Goal: Task Accomplishment & Management: Complete application form

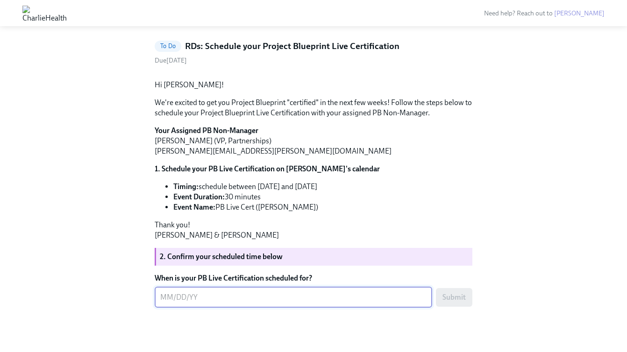
scroll to position [91, 0]
click at [209, 307] on div "x ​" at bounding box center [294, 297] width 278 height 21
type textarea "[DATE]"
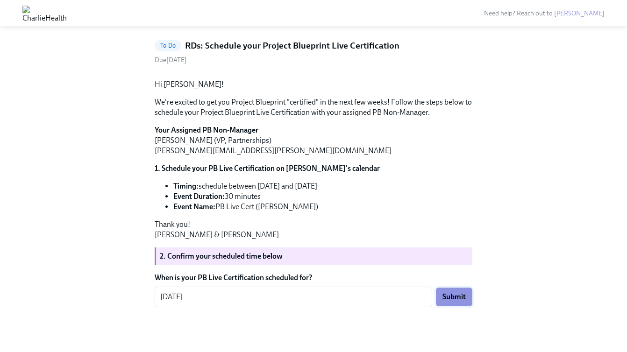
click at [452, 302] on span "Submit" at bounding box center [453, 296] width 23 height 9
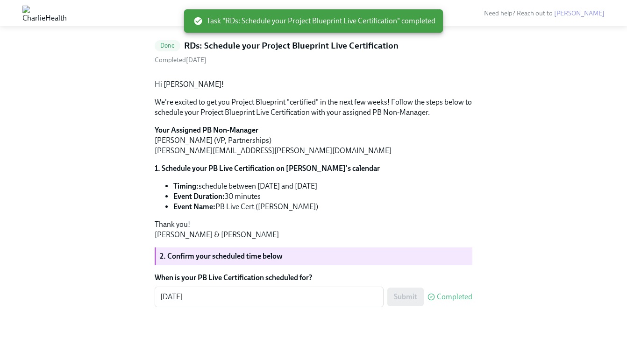
scroll to position [0, 0]
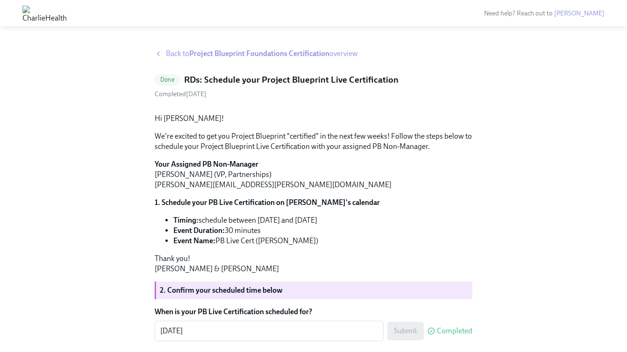
click at [236, 56] on strong "Project Blueprint Foundations Certification" at bounding box center [259, 53] width 140 height 9
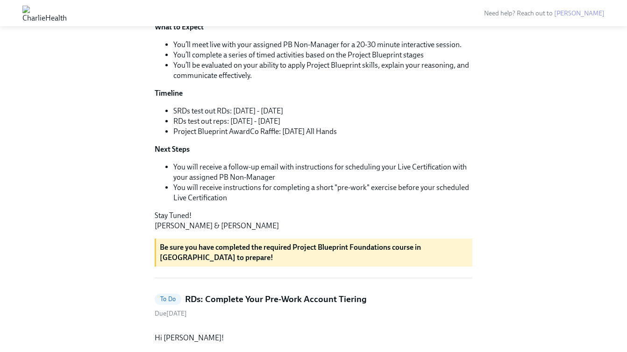
scroll to position [192, 0]
drag, startPoint x: 179, startPoint y: 199, endPoint x: 305, endPoint y: 196, distance: 125.7
click at [305, 127] on li "RDs test out reps: [DATE] - [DATE]" at bounding box center [322, 121] width 299 height 10
drag, startPoint x: 181, startPoint y: 209, endPoint x: 314, endPoint y: 233, distance: 134.9
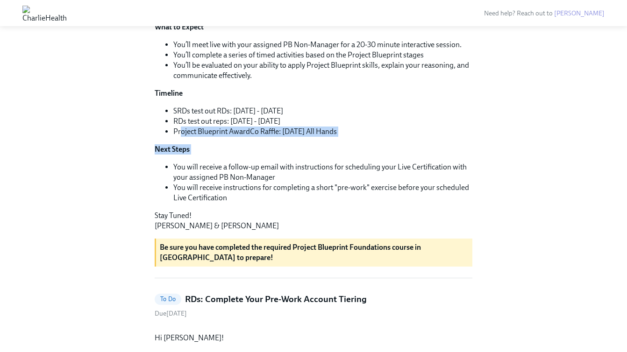
click at [314, 231] on div "Hi [PERSON_NAME]! It's time to put your Project Blueprint skills to the test! T…" at bounding box center [314, 94] width 318 height 276
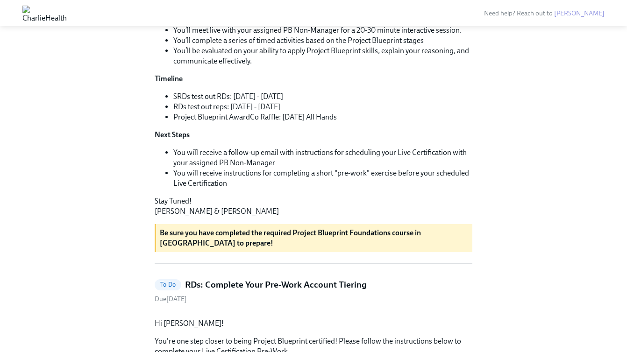
scroll to position [207, 0]
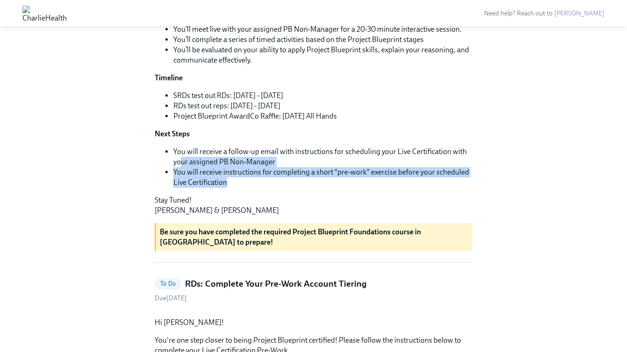
drag, startPoint x: 181, startPoint y: 235, endPoint x: 323, endPoint y: 264, distance: 144.6
click at [323, 216] on div "Hi [PERSON_NAME]! It's time to put your Project Blueprint skills to the test! T…" at bounding box center [314, 78] width 318 height 276
click at [311, 188] on li "You will receive instructions for completing a short "pre-work" exercise before…" at bounding box center [322, 177] width 299 height 21
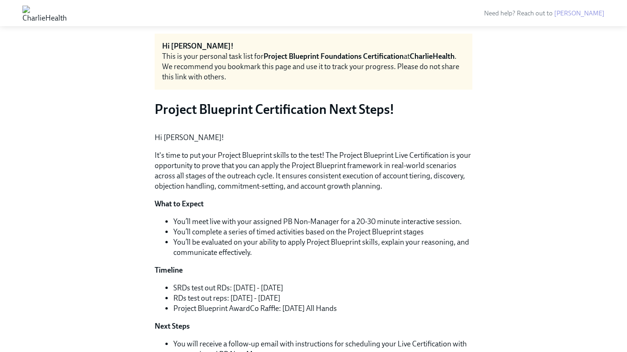
scroll to position [17, 0]
